Goal: Information Seeking & Learning: Learn about a topic

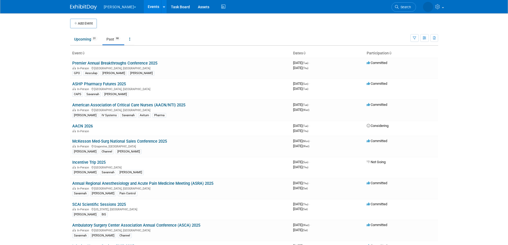
click at [114, 39] on link "Past 98" at bounding box center [113, 39] width 22 height 10
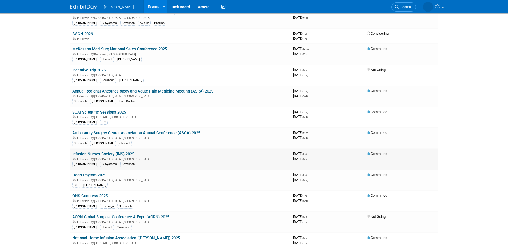
scroll to position [93, 0]
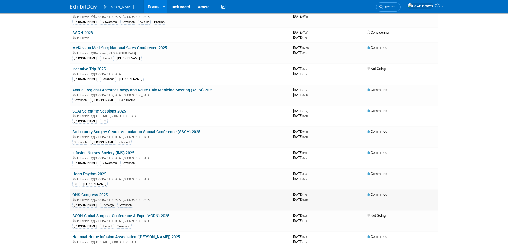
click at [95, 196] on link "ONS Congress 2025" at bounding box center [89, 194] width 35 height 5
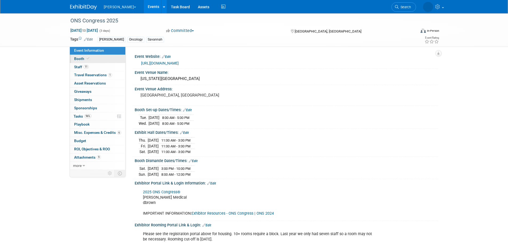
click at [79, 59] on span "Booth" at bounding box center [82, 59] width 16 height 4
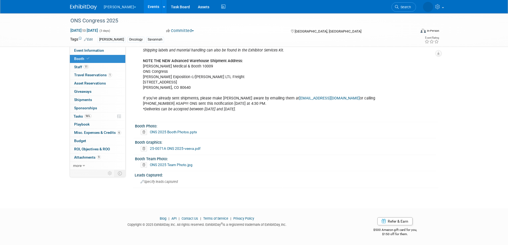
scroll to position [361, 0]
click at [167, 130] on link "ONS 2025 Booth Photos.pptx" at bounding box center [173, 132] width 47 height 4
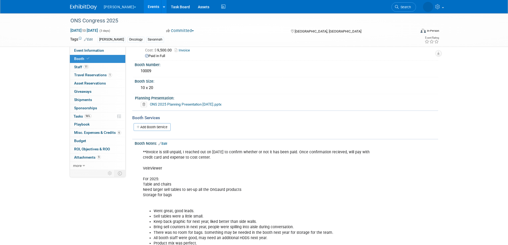
scroll to position [0, 0]
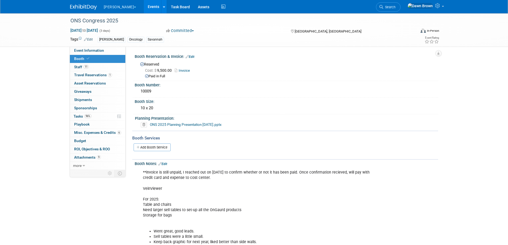
click at [175, 126] on link "ONS 2025 Planning Presentation 1-24-25.pptx" at bounding box center [186, 124] width 72 height 4
click at [100, 130] on link "6 Misc. Expenses & Credits 6" at bounding box center [97, 133] width 55 height 8
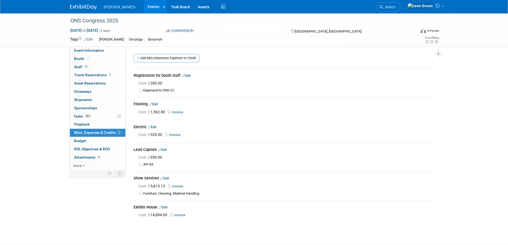
click at [178, 214] on link "Invoice" at bounding box center [178, 215] width 17 height 4
click at [145, 3] on link "Events" at bounding box center [153, 6] width 19 height 13
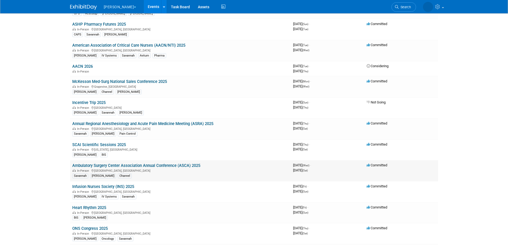
scroll to position [60, 0]
click at [185, 166] on link "Ambulatory Surgery Center Association Annual Conference (ASCA) 2025" at bounding box center [136, 165] width 128 height 5
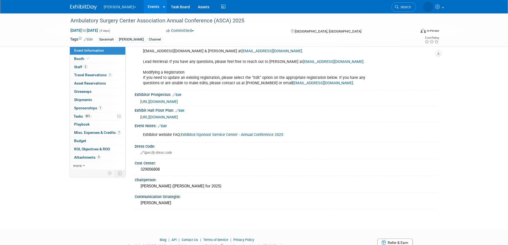
scroll to position [247, 0]
click at [75, 61] on span "Booth" at bounding box center [82, 59] width 16 height 4
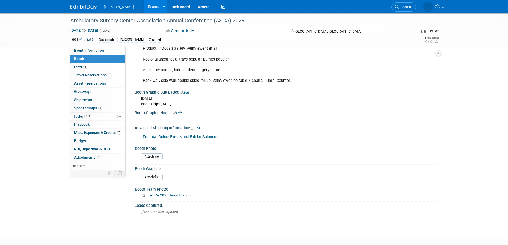
scroll to position [140, 0]
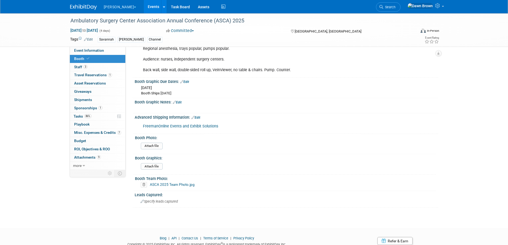
click at [181, 183] on link "ASCA 2025 Team Photo.jpg" at bounding box center [172, 184] width 45 height 4
click at [144, 6] on link "Events" at bounding box center [153, 6] width 19 height 13
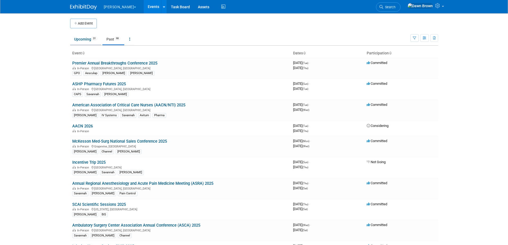
click at [76, 41] on link "Upcoming 31" at bounding box center [85, 39] width 31 height 10
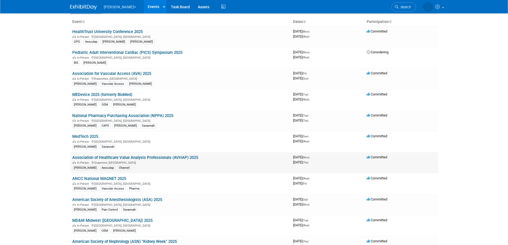
scroll to position [73, 0]
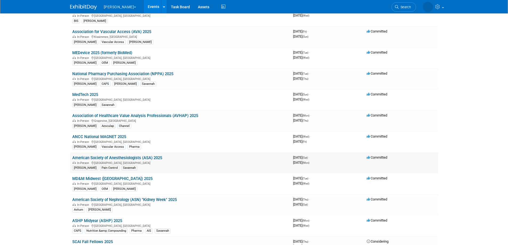
click at [143, 158] on link "American Society of Anesthesiologists (ASA) 2025" at bounding box center [117, 157] width 90 height 5
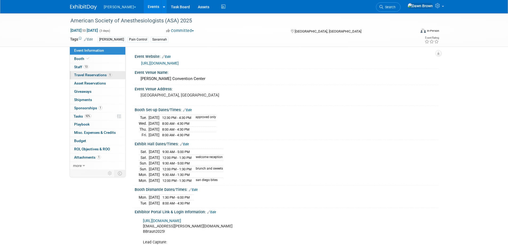
click at [79, 72] on link "1 Travel Reservations 1" at bounding box center [97, 75] width 55 height 8
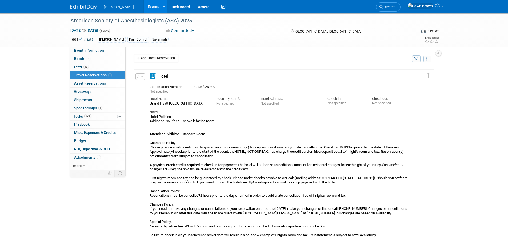
drag, startPoint x: 150, startPoint y: 103, endPoint x: 206, endPoint y: 103, distance: 56.5
click at [206, 103] on div "Grand Hyatt [GEOGRAPHIC_DATA]" at bounding box center [179, 103] width 59 height 5
copy div "Grand Hyatt [GEOGRAPHIC_DATA]"
click at [498, 137] on div "American Society of Anesthesiologists (ASA) 2025 [DATE] to [DATE] (3 days) [DAT…" at bounding box center [254, 131] width 508 height 237
